Goal: Transaction & Acquisition: Purchase product/service

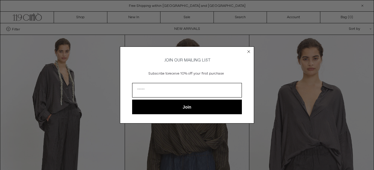
click at [247, 49] on circle "Close dialog" at bounding box center [249, 52] width 6 height 6
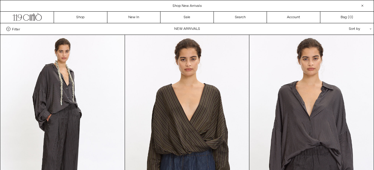
click at [247, 58] on circle "Close dialog" at bounding box center [249, 61] width 6 height 6
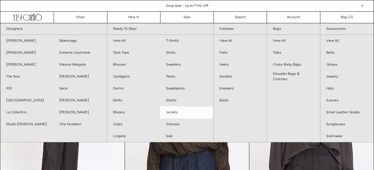
click at [174, 111] on link "Jackets" at bounding box center [186, 112] width 53 height 12
